Goal: Task Accomplishment & Management: Complete application form

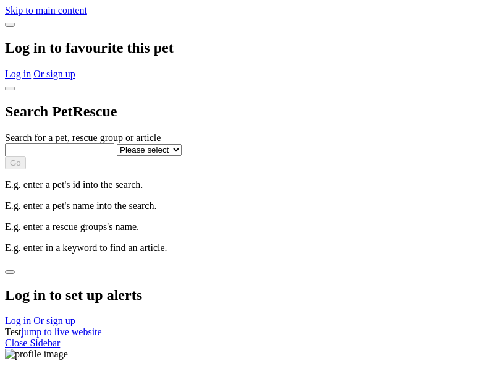
select select
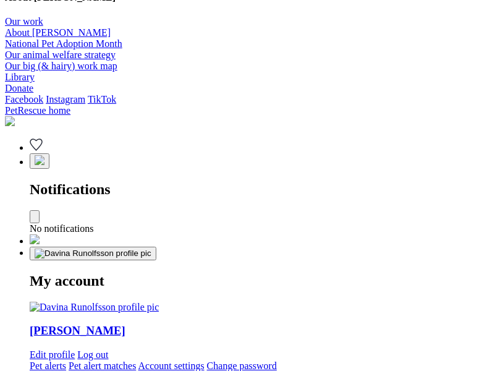
type input "Corgi"
select select "844268919"
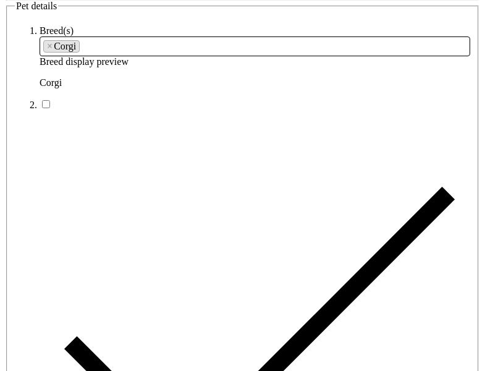
type input "[PERSON_NAME][GEOGRAPHIC_DATA], 0830"
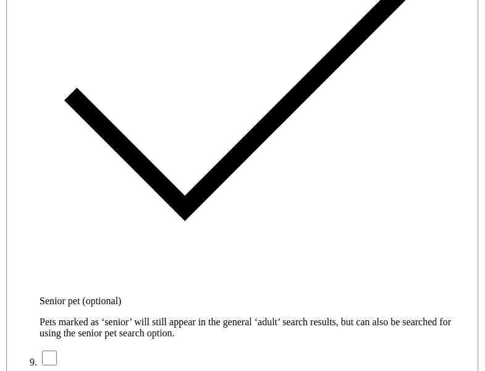
type input "14FEO934M45O193"
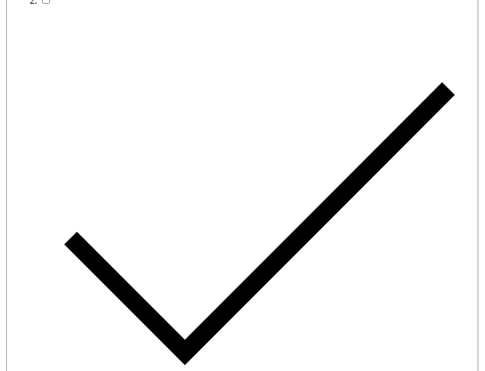
radio input "true"
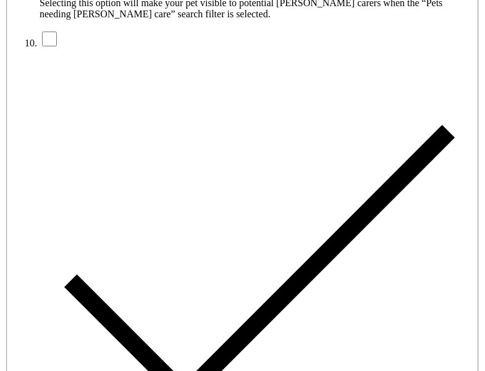
type input "Please wait..."
